Goal: Information Seeking & Learning: Learn about a topic

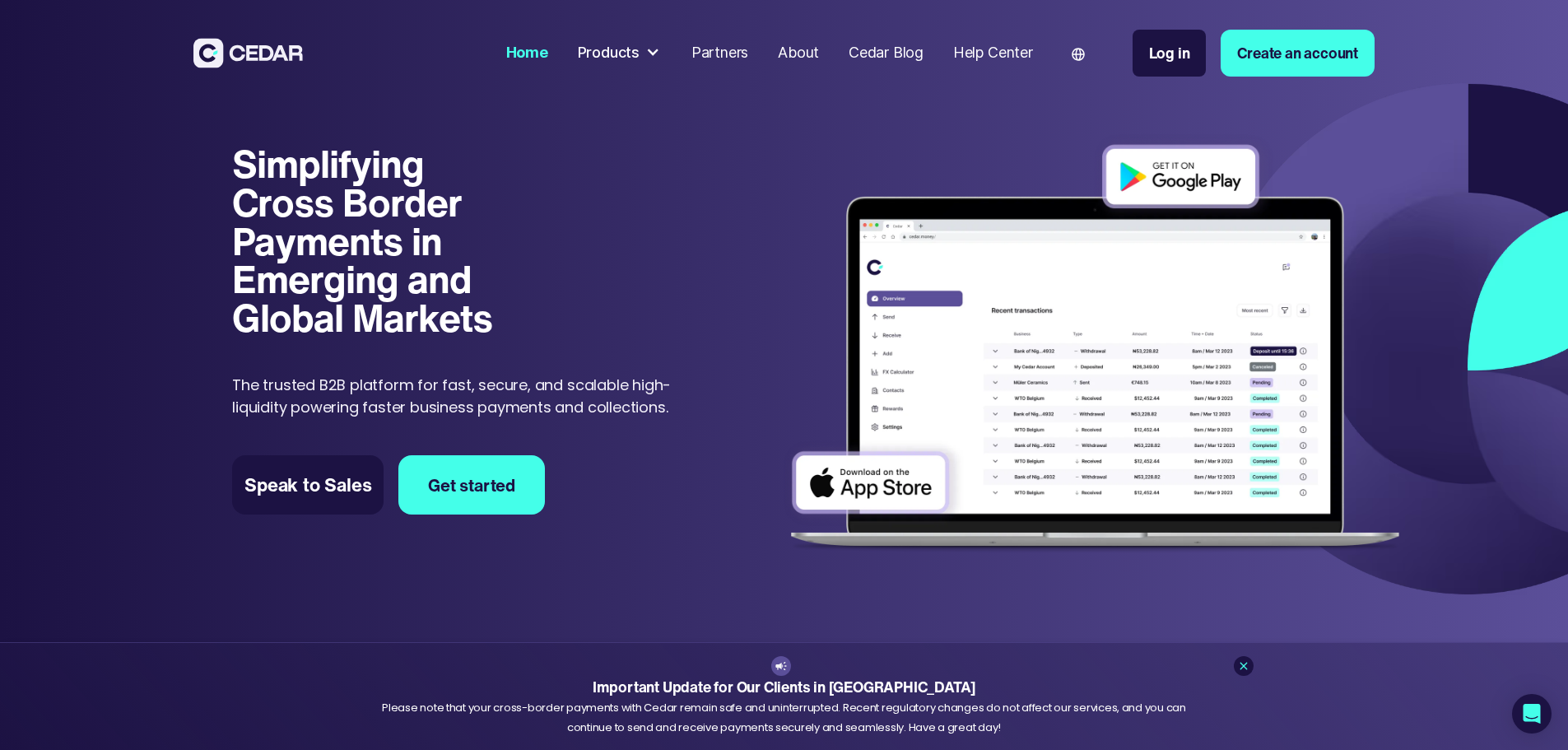
click at [819, 54] on div "About" at bounding box center [798, 53] width 41 height 22
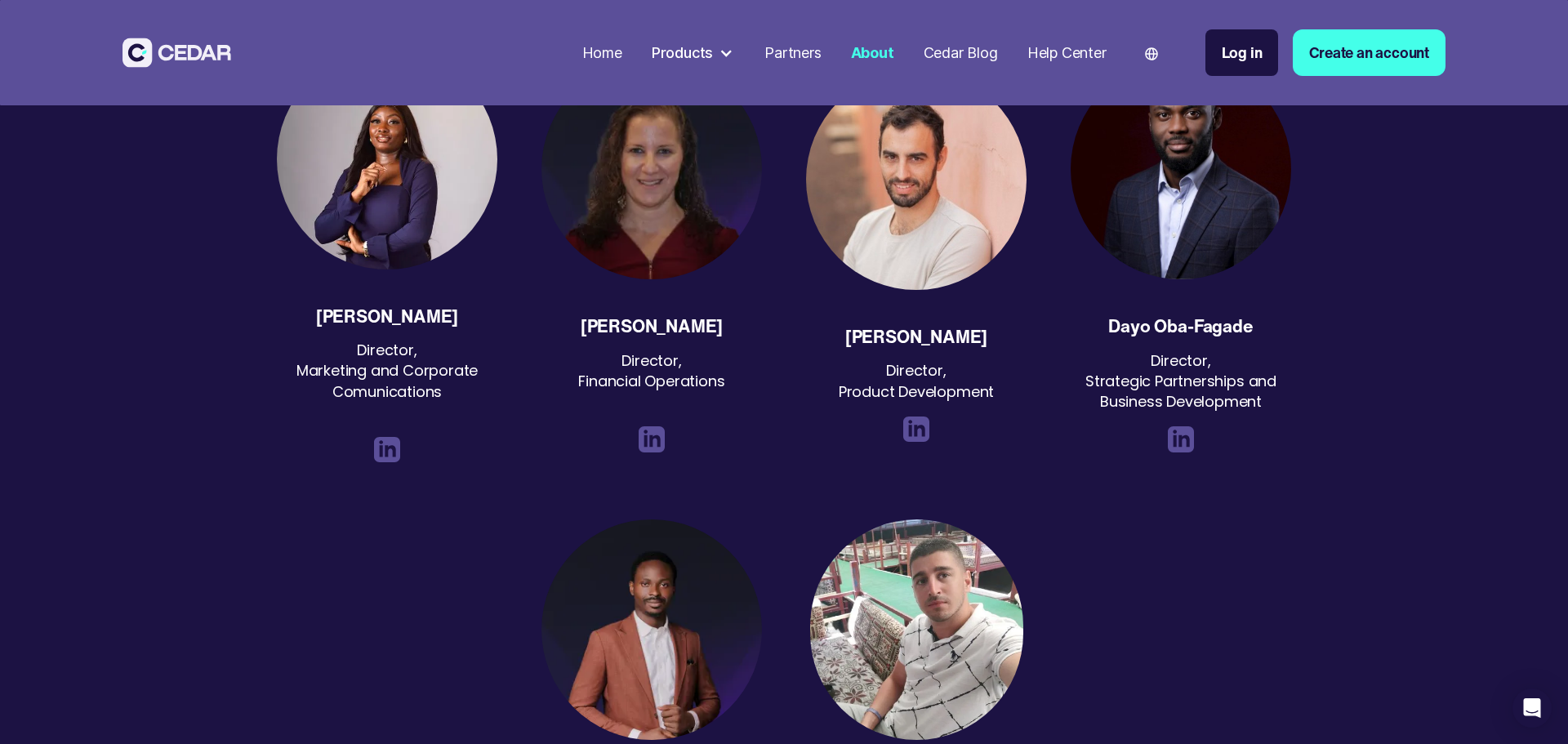
scroll to position [2722, 0]
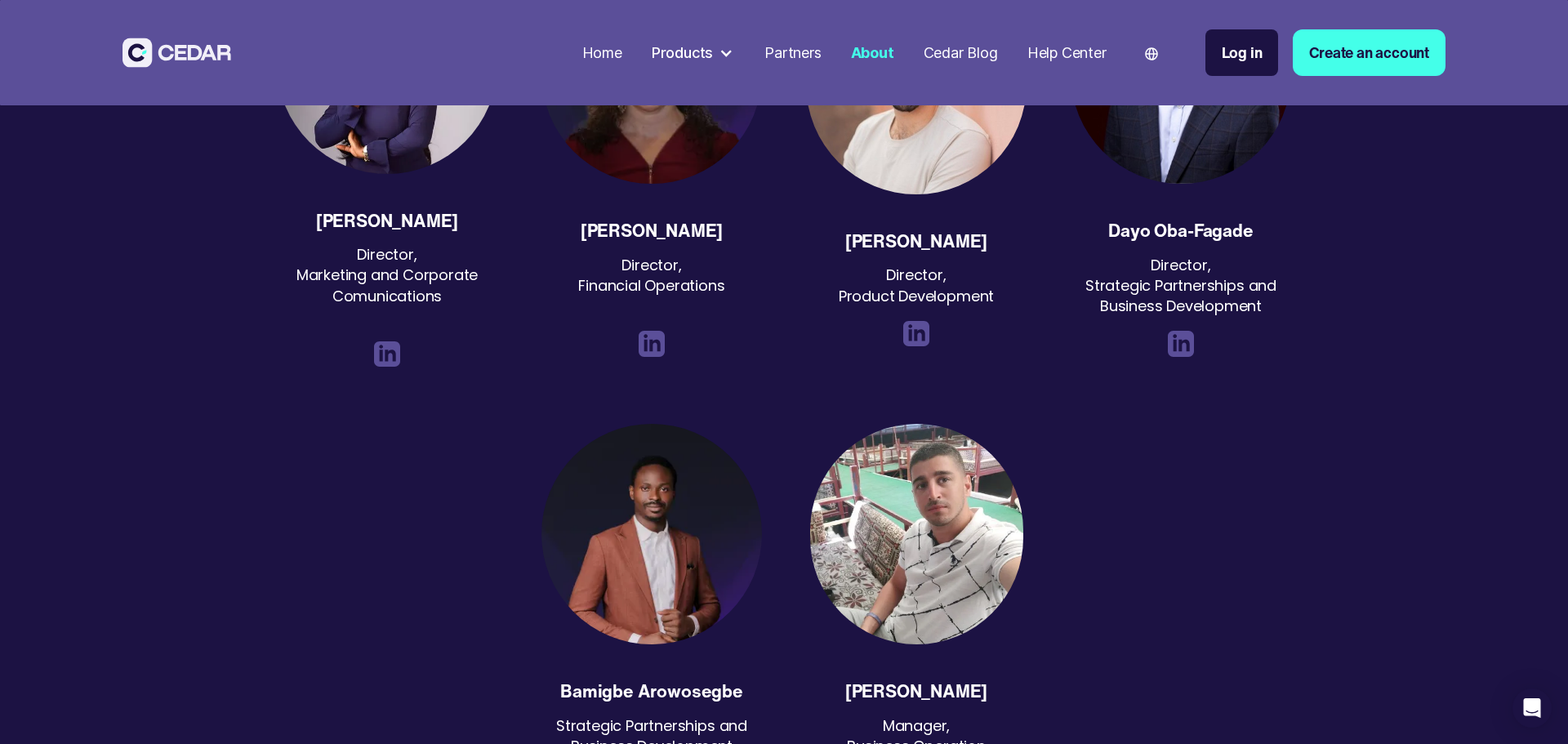
click at [695, 55] on div "Products" at bounding box center [682, 52] width 61 height 22
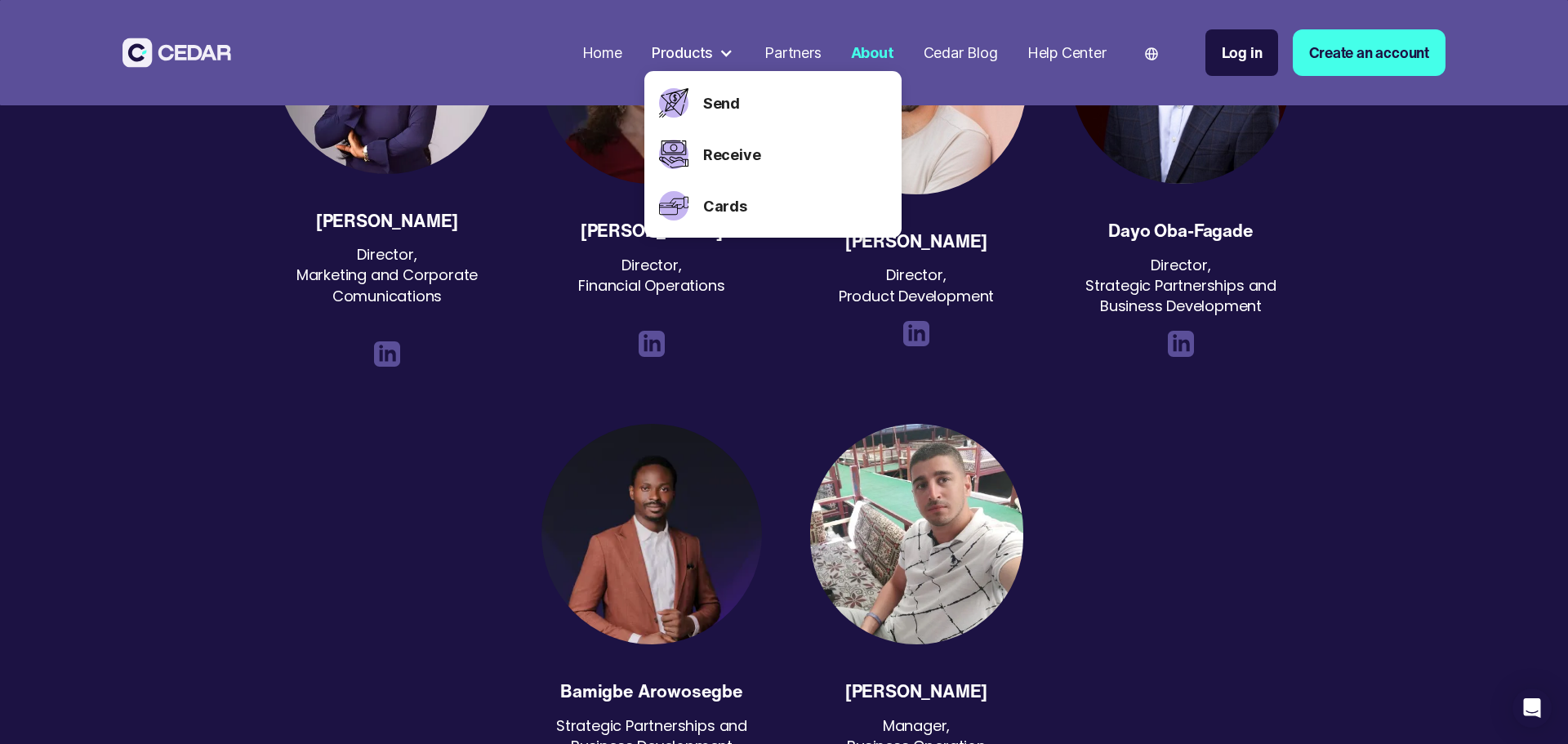
click at [607, 58] on div "Home" at bounding box center [602, 52] width 40 height 22
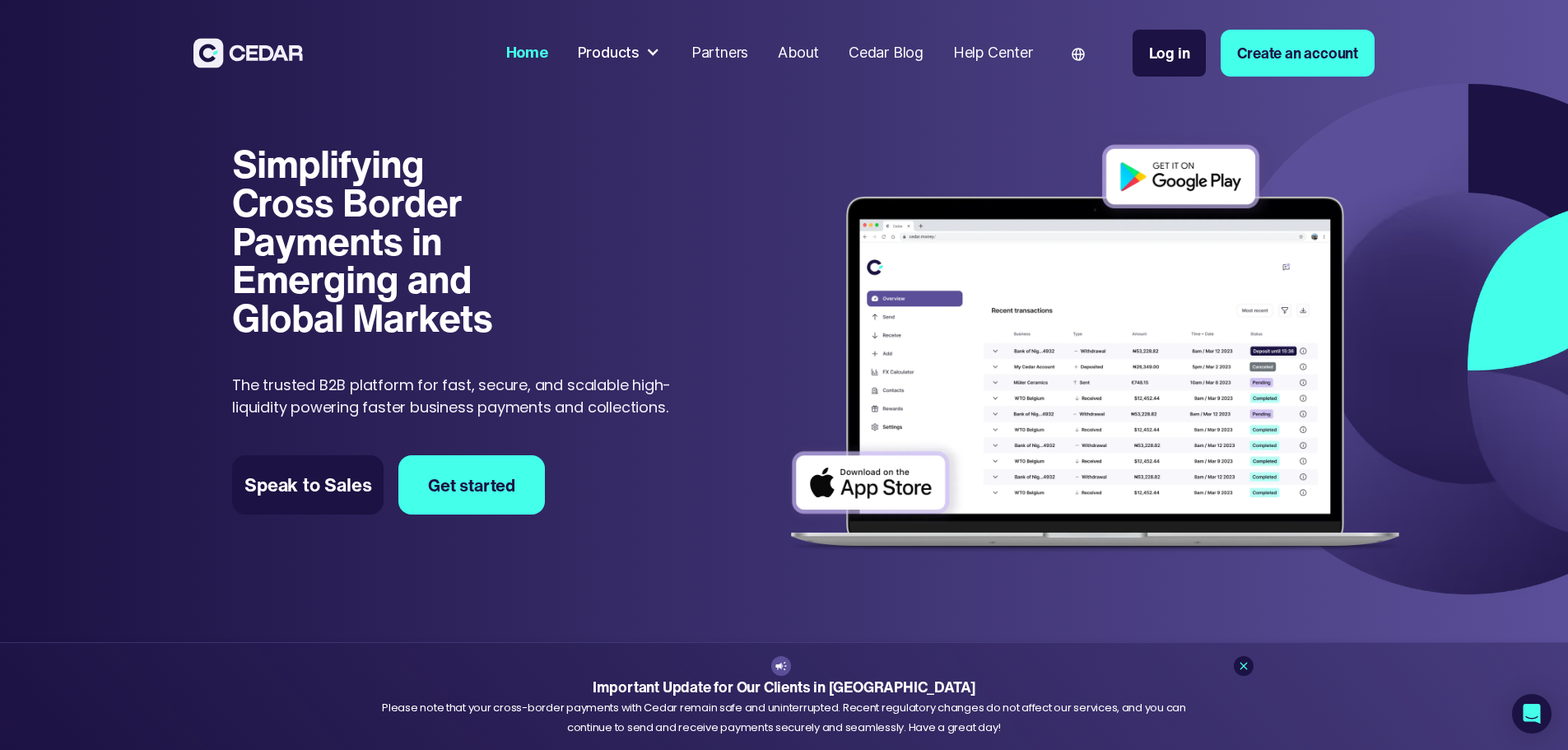
click at [639, 54] on div "Products" at bounding box center [608, 53] width 62 height 22
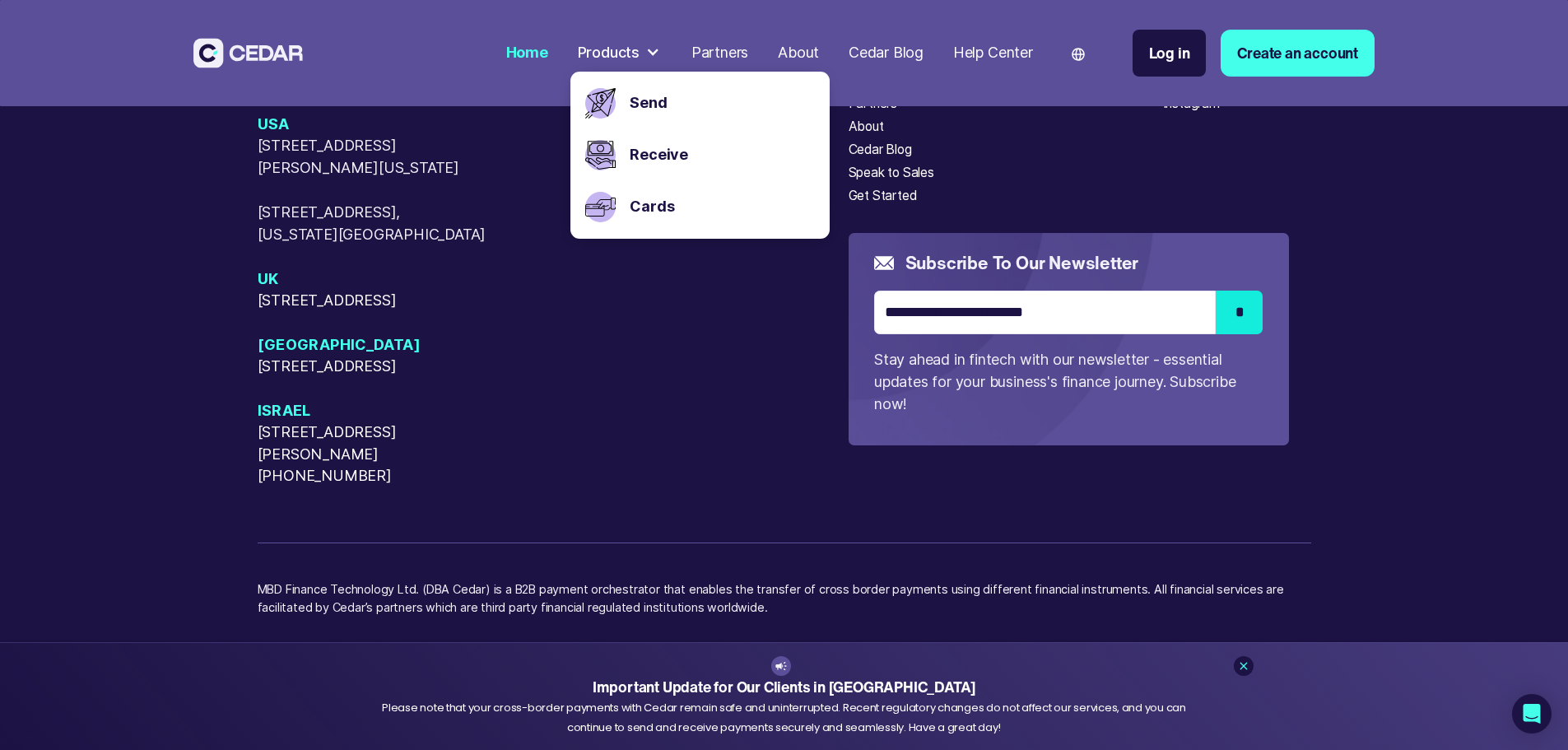
scroll to position [8233, 0]
click at [748, 59] on div "Partners" at bounding box center [720, 53] width 57 height 22
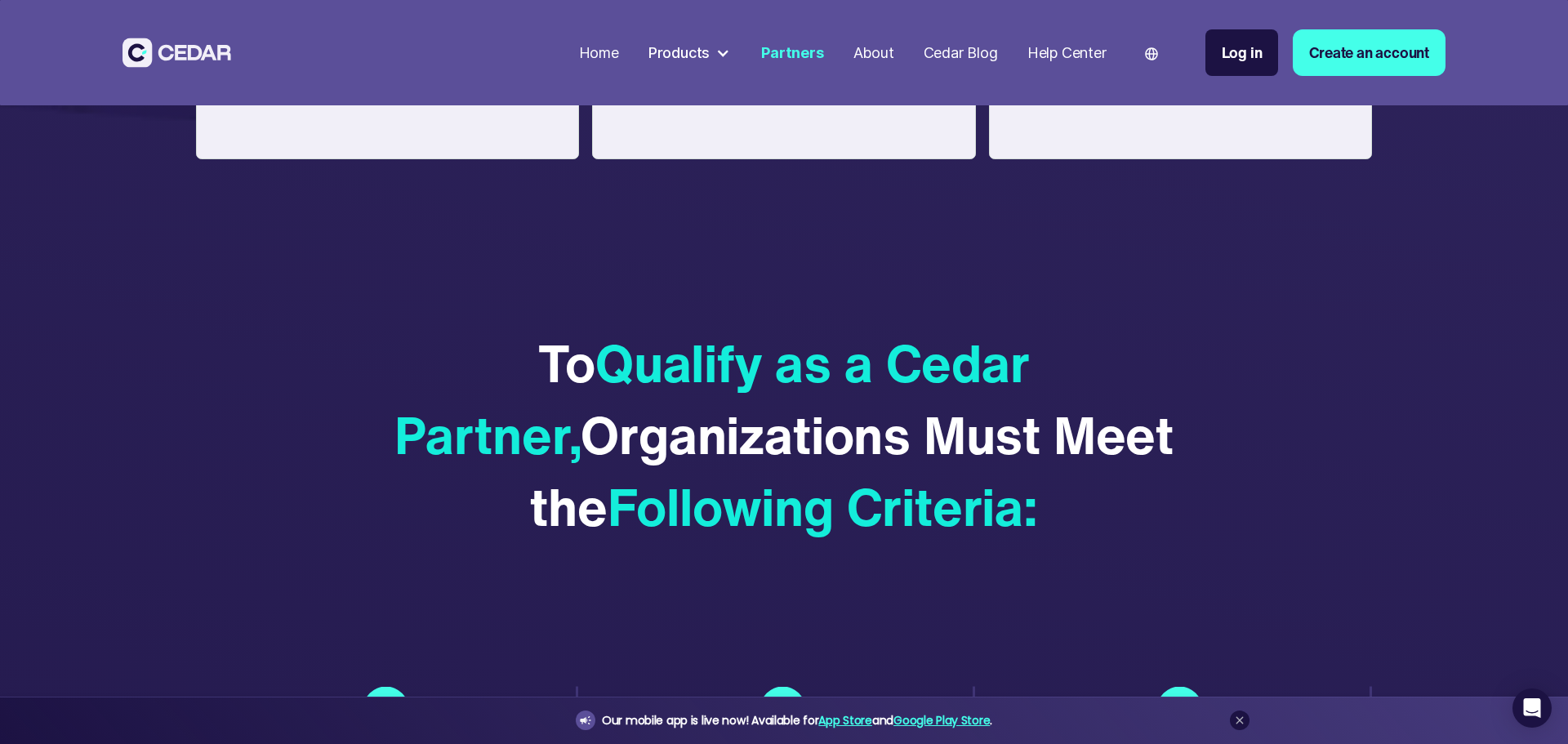
scroll to position [2586, 0]
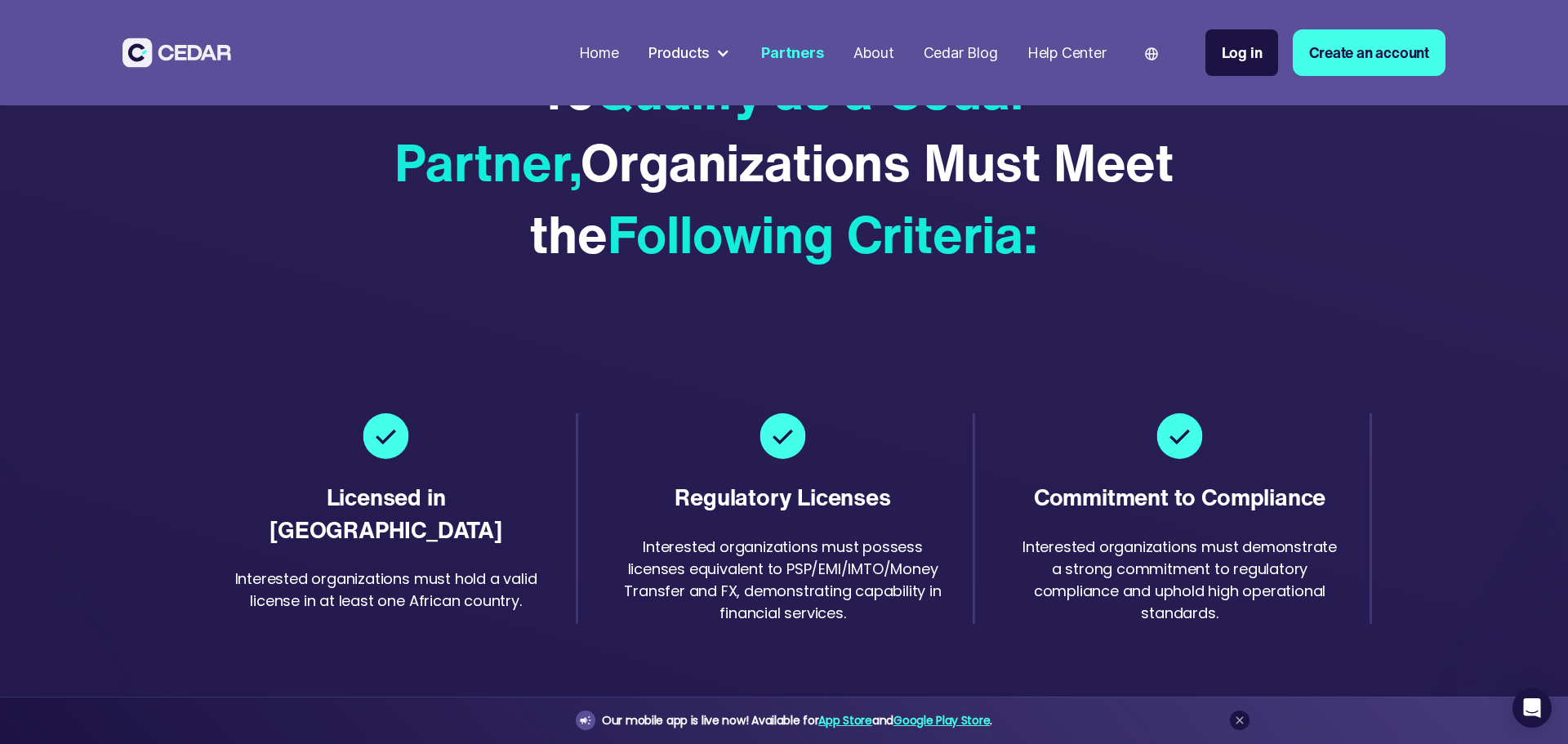
click at [926, 58] on div "Cedar Blog" at bounding box center [961, 52] width 74 height 22
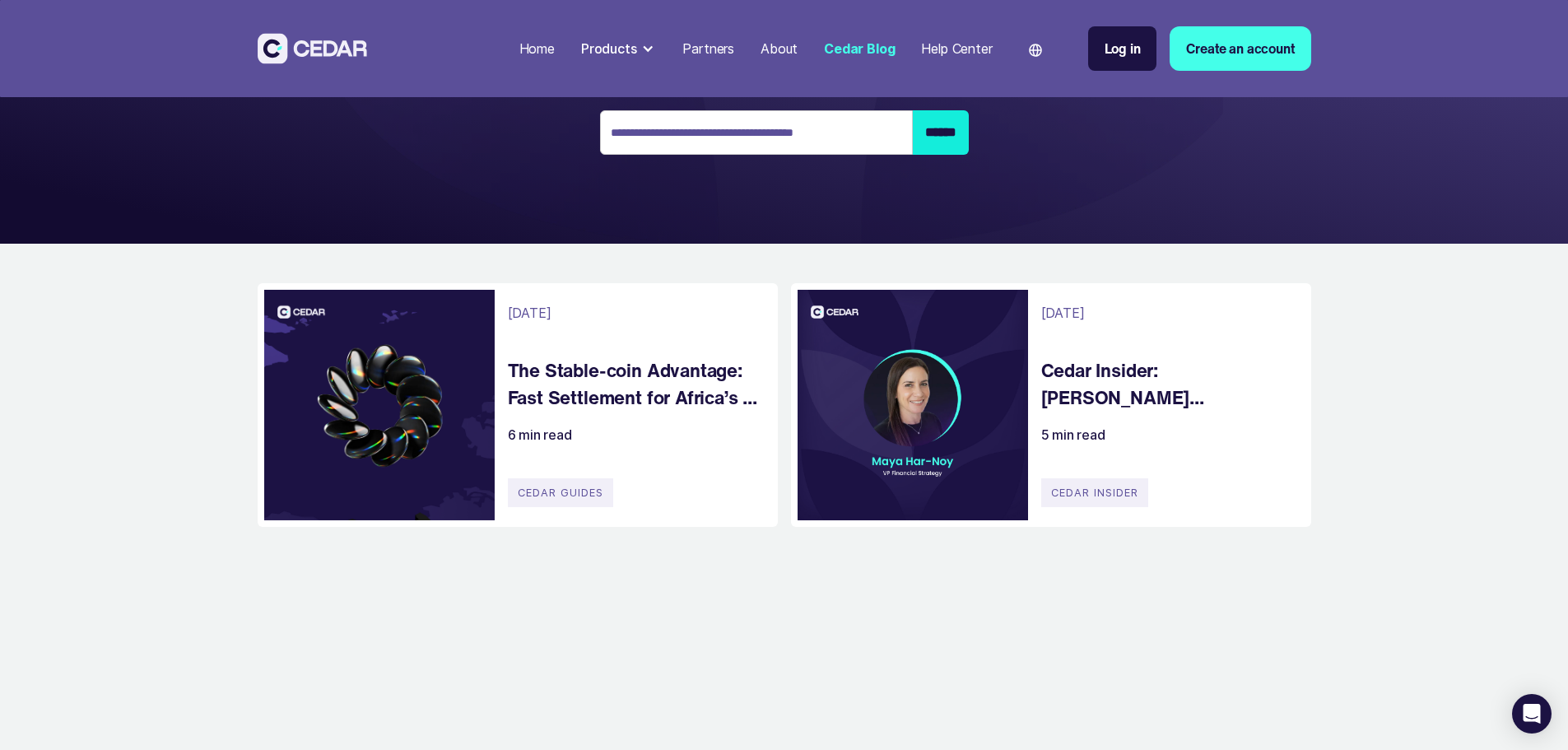
scroll to position [274, 0]
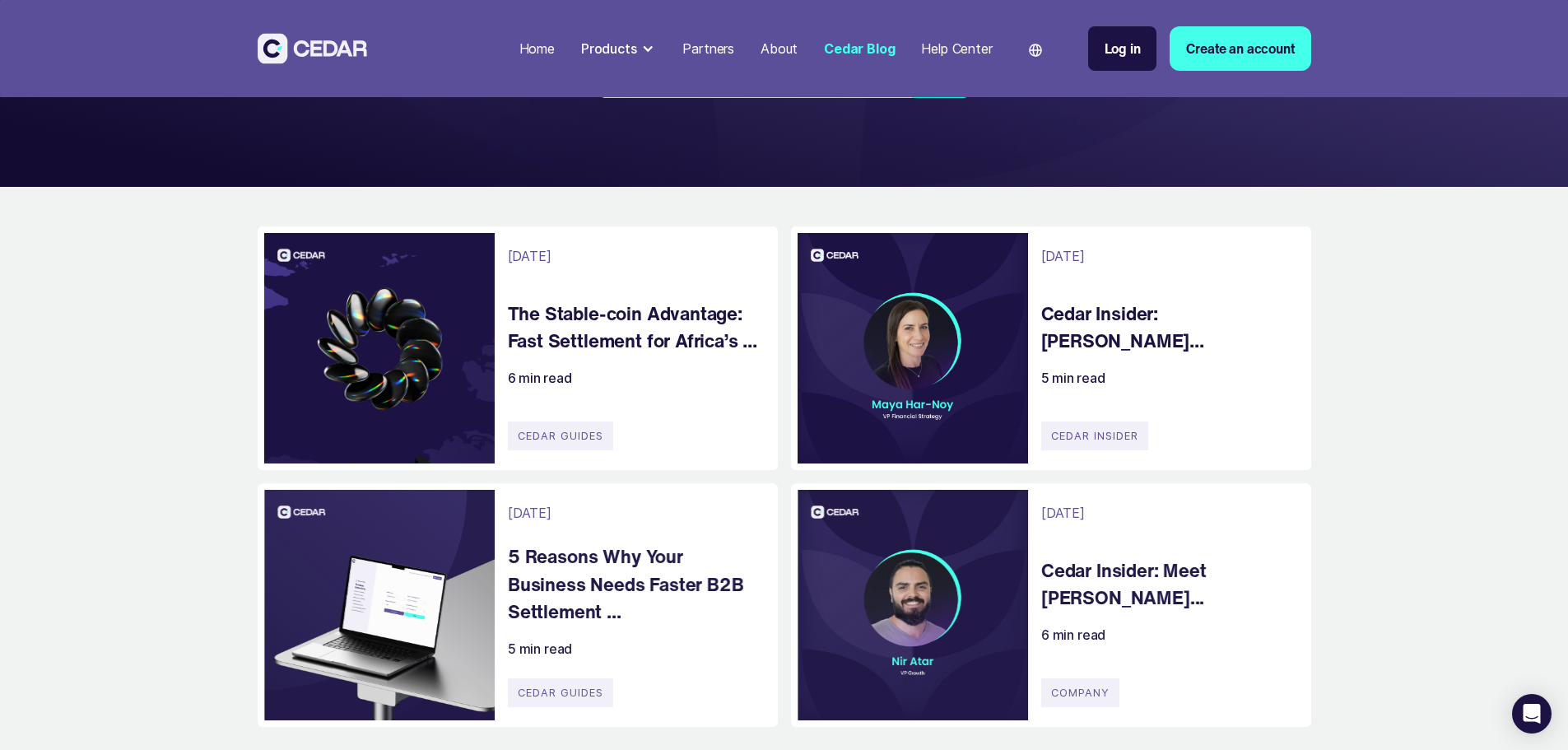
click at [670, 354] on h4 "The Stable-coin Advantage: Fast Settlement for Africa’s ..." at bounding box center [635, 328] width 253 height 55
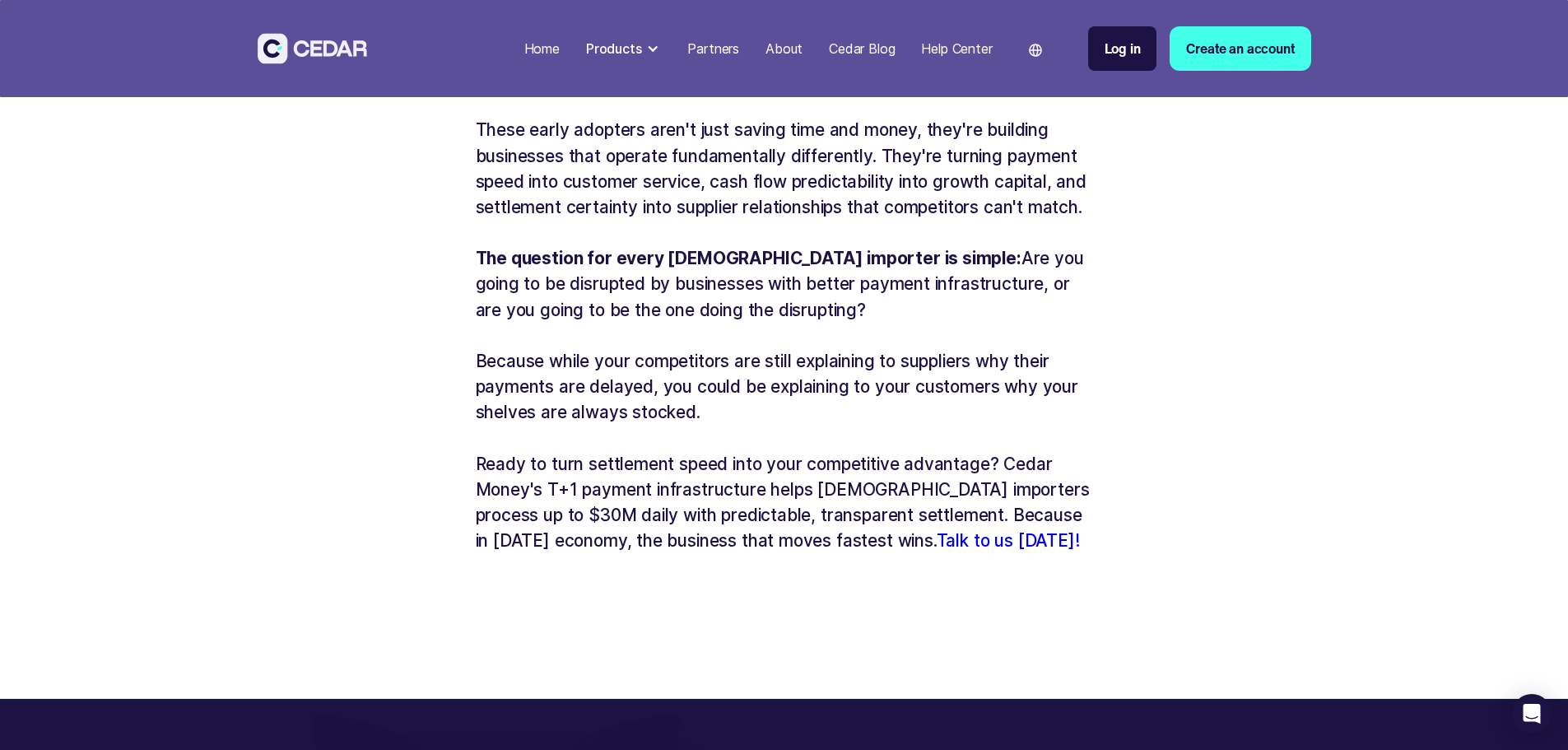
scroll to position [4117, 0]
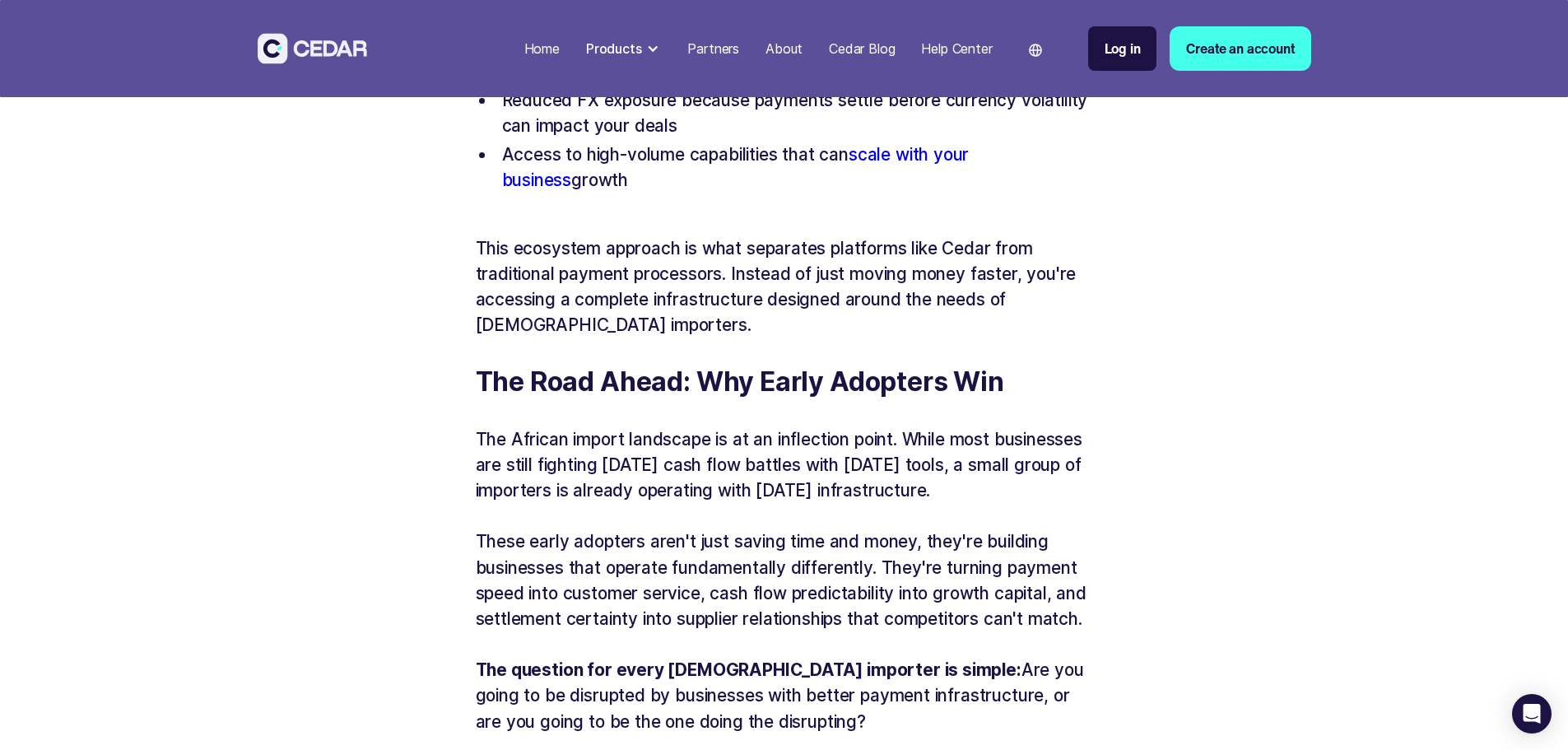
click at [642, 53] on div "Products" at bounding box center [614, 48] width 56 height 20
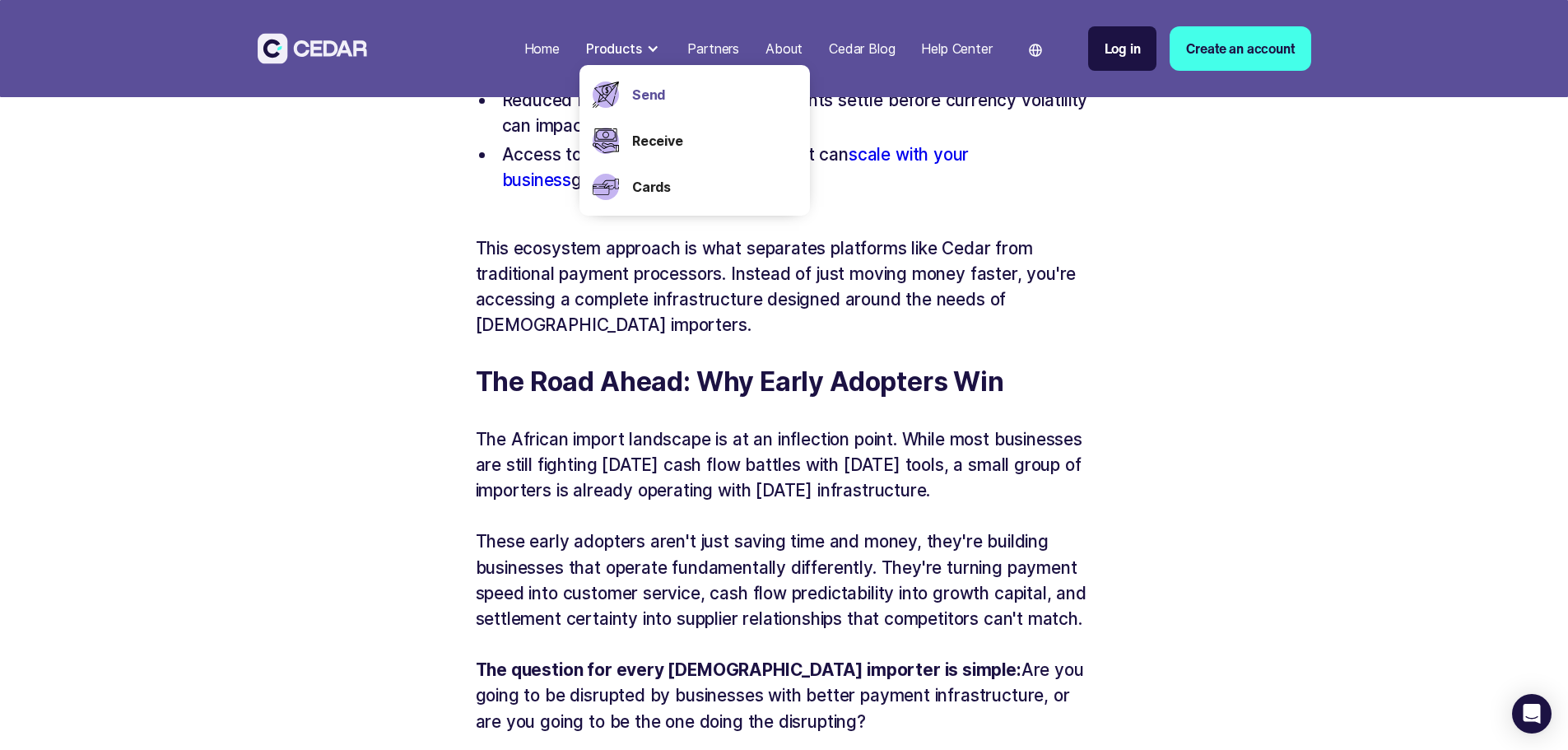
click at [699, 96] on link "Send" at bounding box center [714, 95] width 164 height 20
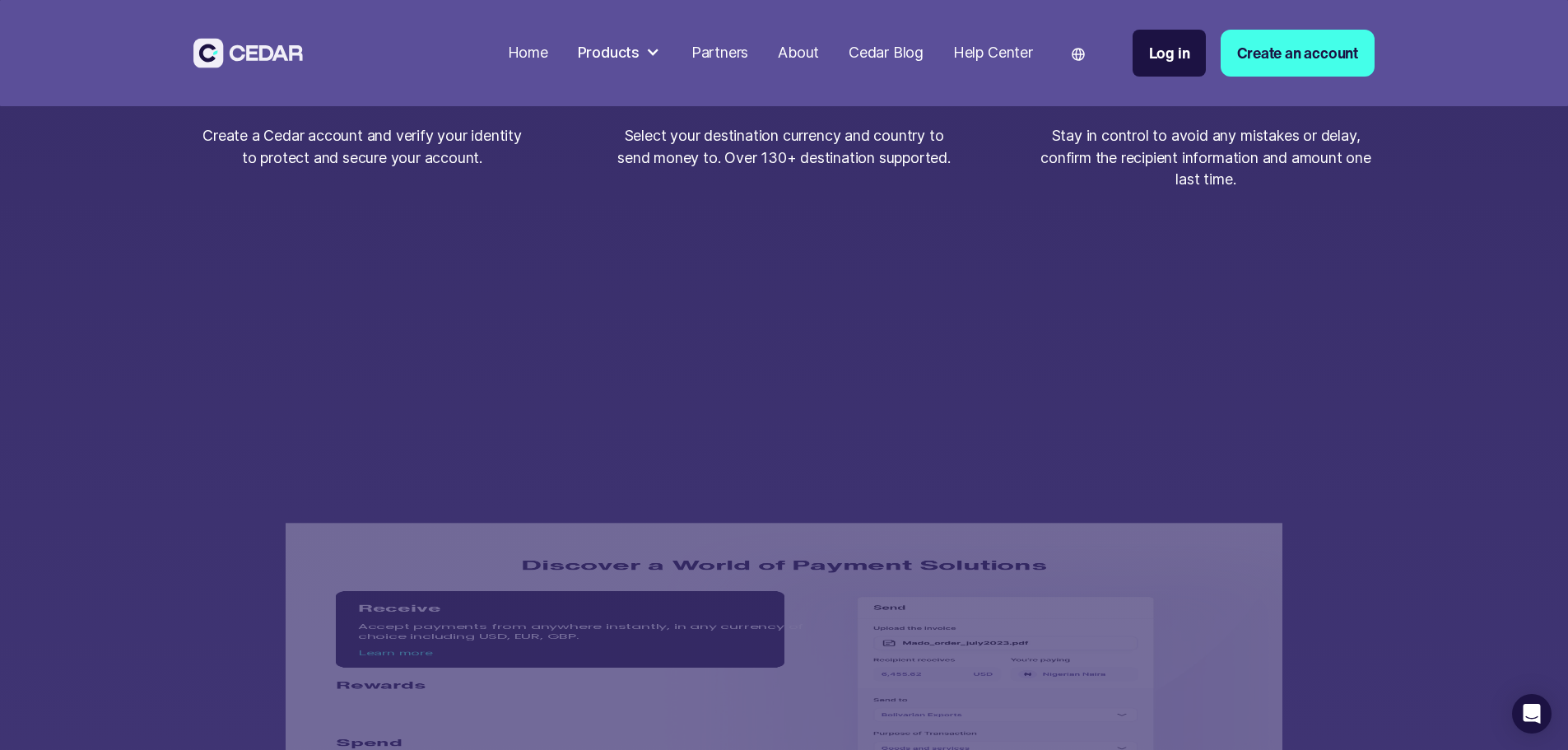
scroll to position [3294, 0]
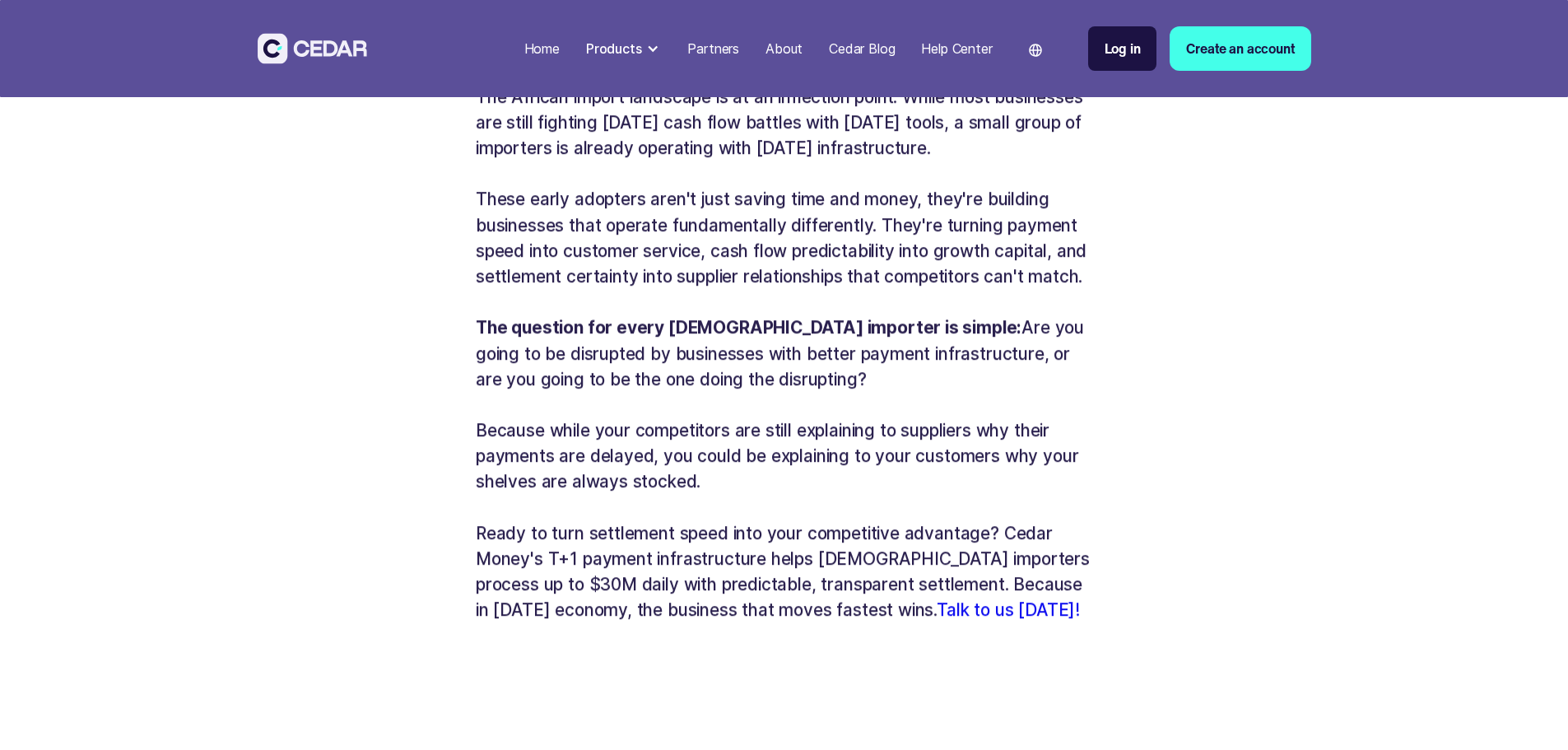
scroll to position [4117, 0]
